Goal: Navigation & Orientation: Find specific page/section

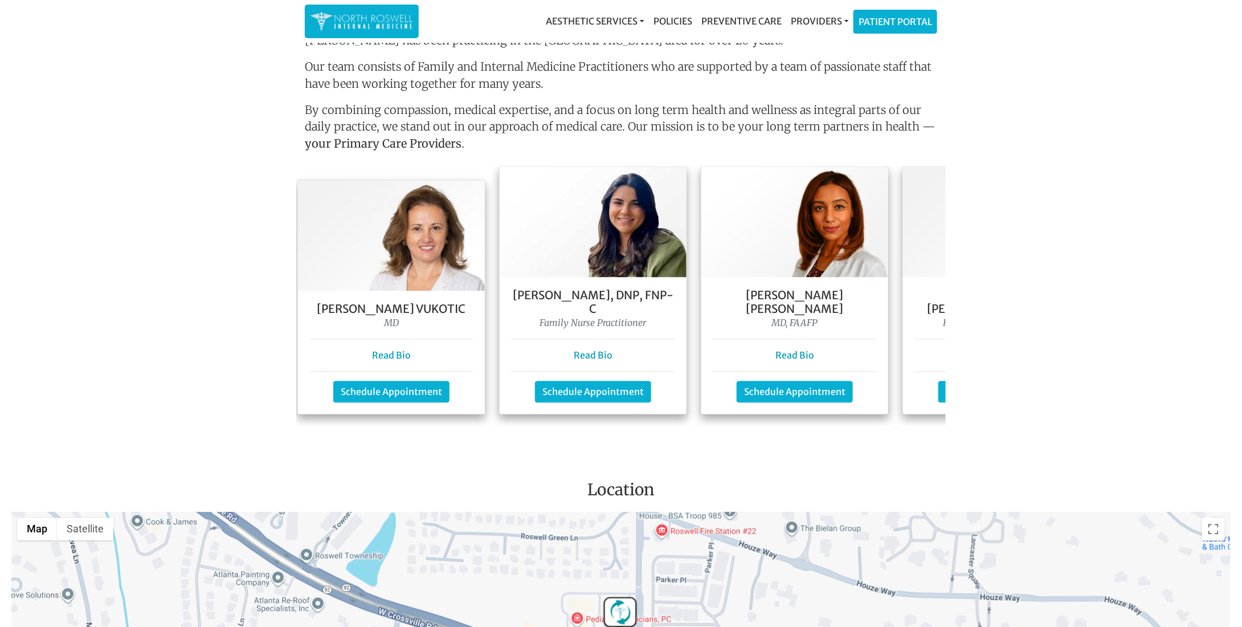
scroll to position [0, 12]
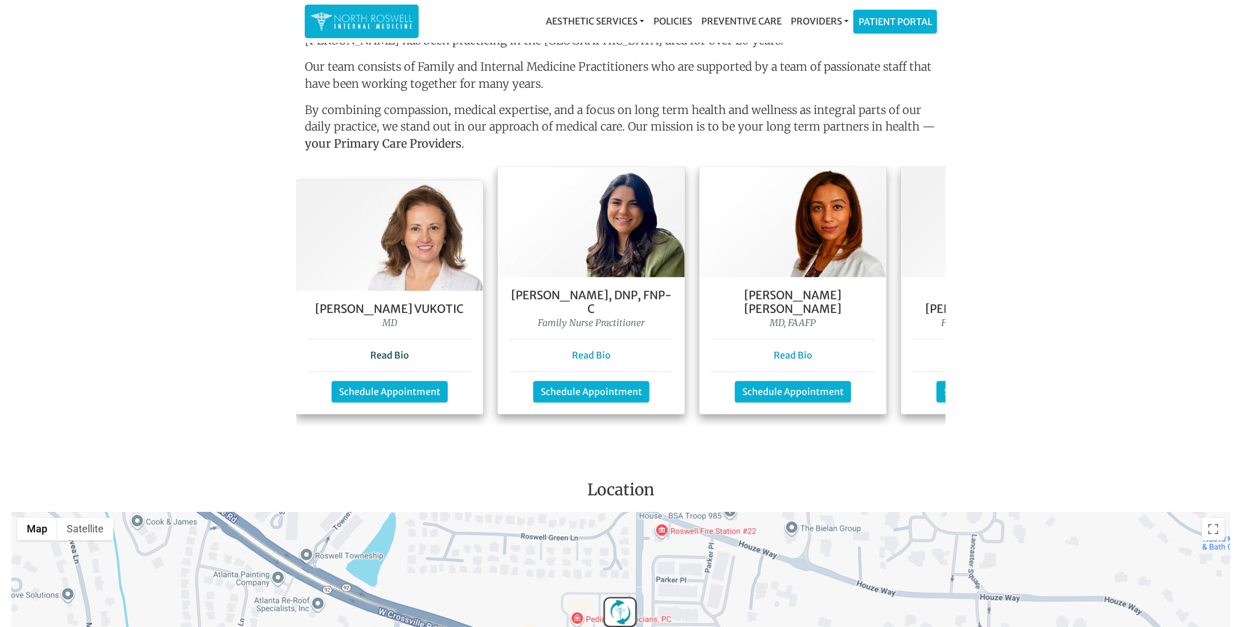
click at [387, 350] on link "Read Bio" at bounding box center [389, 355] width 39 height 11
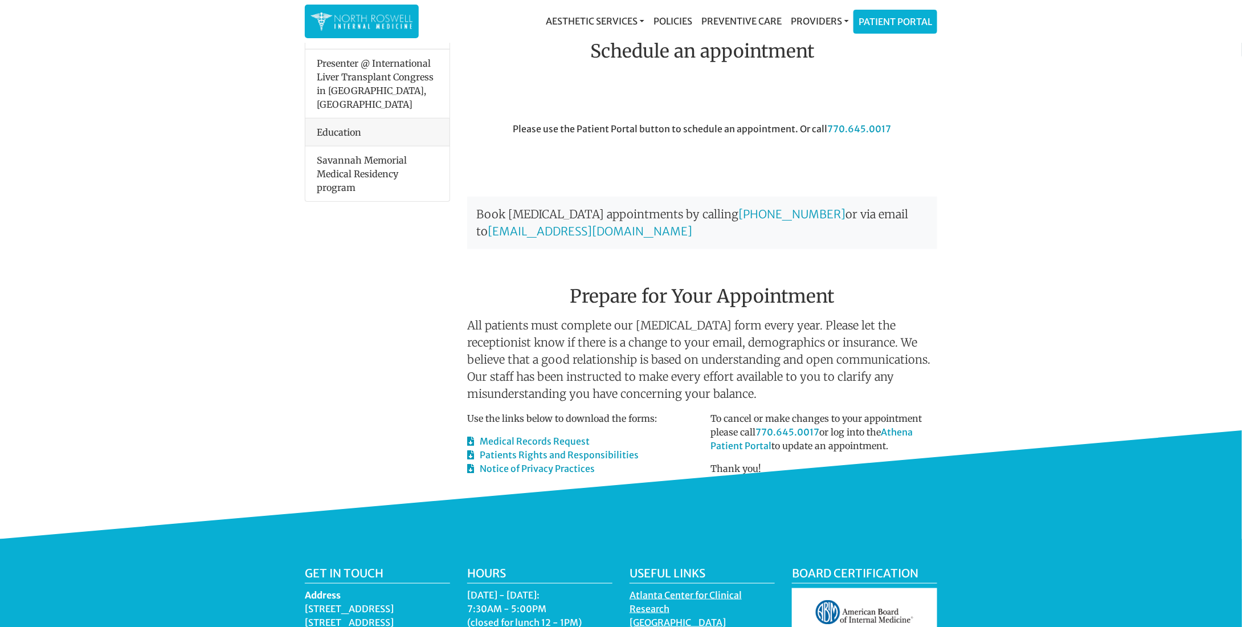
scroll to position [399, 0]
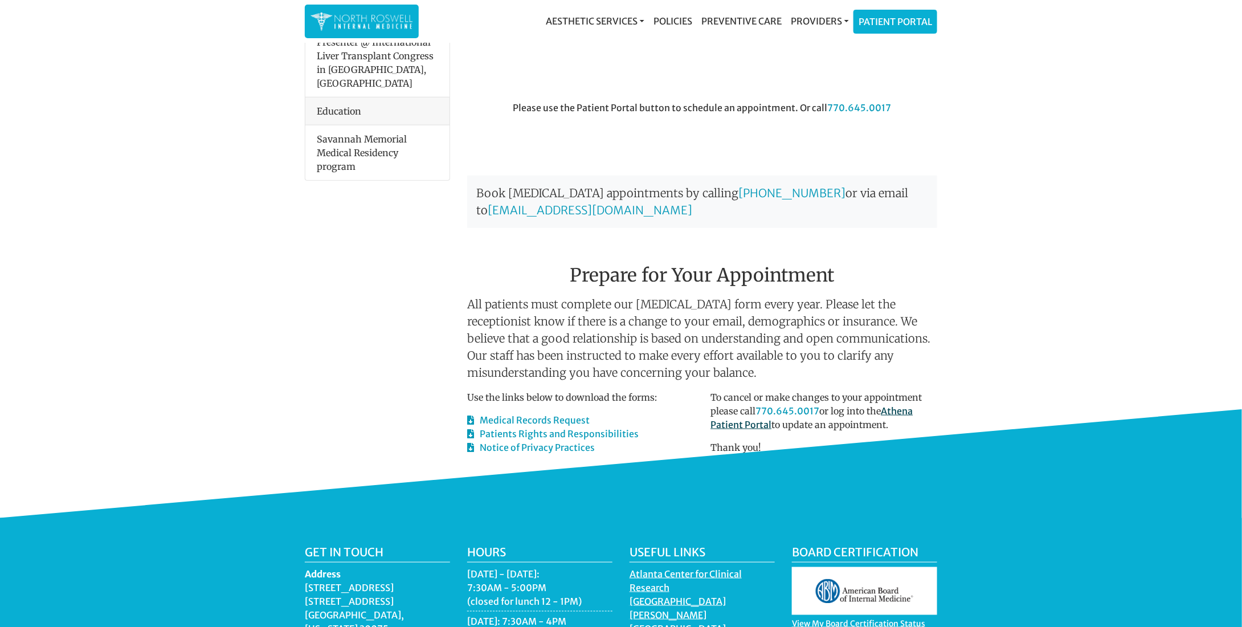
click at [742, 405] on link "Athena Patient Portal" at bounding box center [812, 417] width 202 height 25
